Goal: Check status: Check status

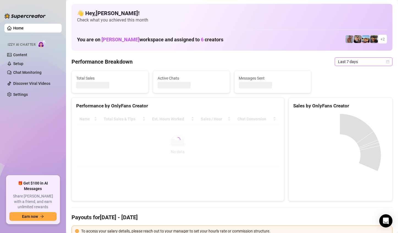
click at [386, 61] on icon "calendar" at bounding box center [387, 61] width 3 height 3
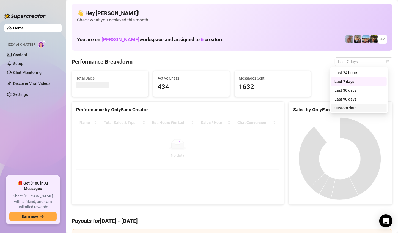
click at [341, 108] on div "Custom date" at bounding box center [358, 108] width 49 height 6
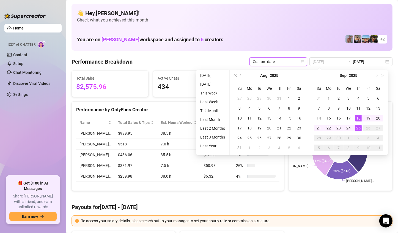
type input "[DATE]"
click at [357, 130] on div "25" at bounding box center [358, 128] width 7 height 7
click at [356, 128] on div "25" at bounding box center [358, 128] width 7 height 7
click at [355, 128] on rect at bounding box center [339, 151] width 93 height 69
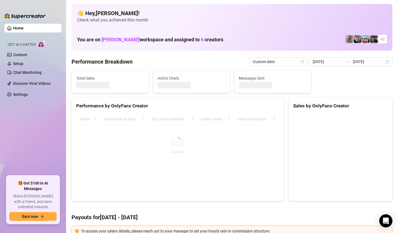
type input "[DATE]"
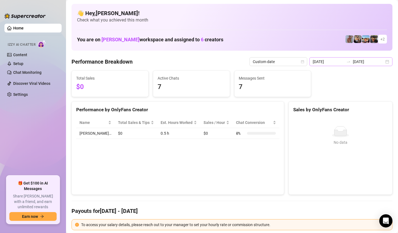
click at [380, 60] on div "[DATE] [DATE]" at bounding box center [350, 61] width 83 height 9
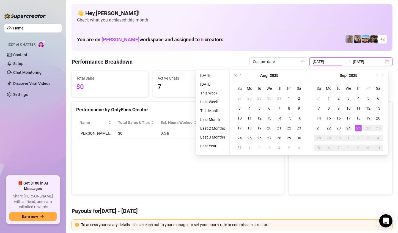
type input "[DATE]"
click at [349, 128] on div "24" at bounding box center [348, 128] width 7 height 7
click at [349, 128] on div "No data" at bounding box center [340, 131] width 90 height 11
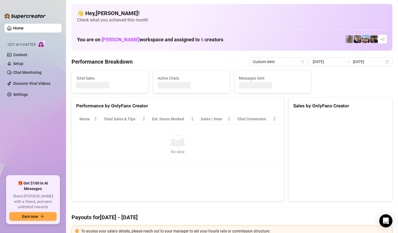
type input "[DATE]"
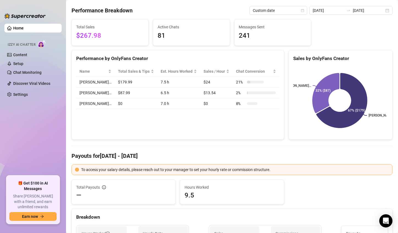
scroll to position [27, 0]
